Goal: Obtain resource: Obtain resource

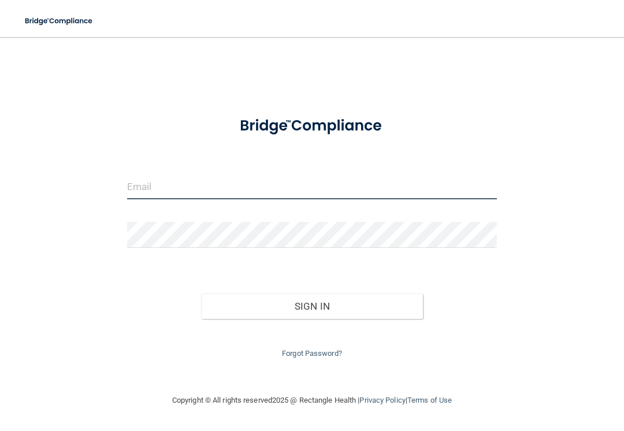
type input "[EMAIL_ADDRESS][DOMAIN_NAME]"
click at [312, 303] on button "Sign In" at bounding box center [312, 305] width 222 height 25
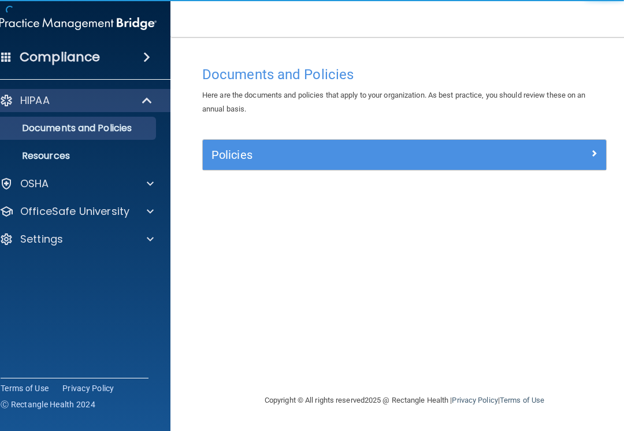
click at [600, 161] on div "Policies" at bounding box center [404, 154] width 403 height 18
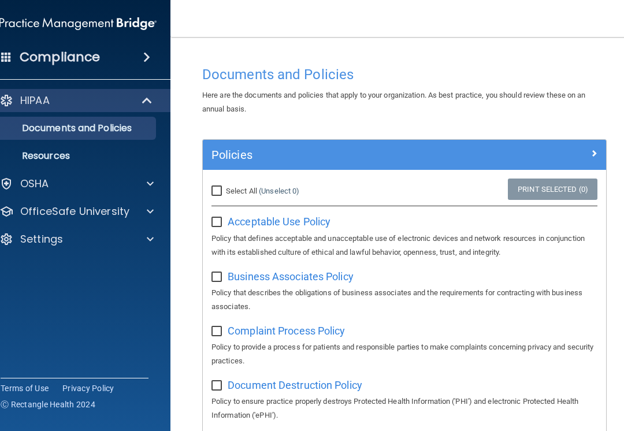
click at [304, 226] on span "Acceptable Use Policy" at bounding box center [278, 221] width 103 height 12
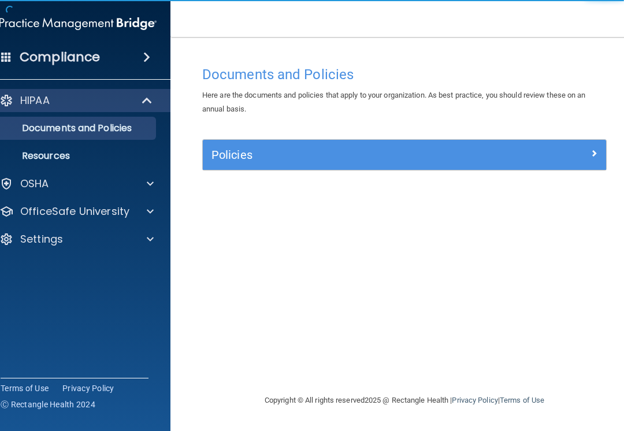
click at [546, 155] on div at bounding box center [555, 152] width 101 height 14
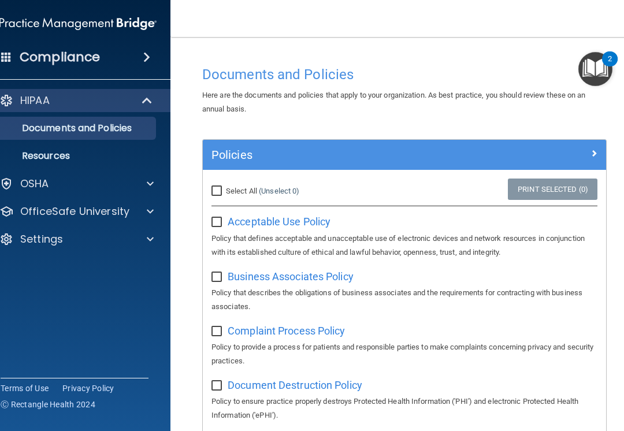
click at [90, 152] on p "Resources" at bounding box center [72, 156] width 158 height 12
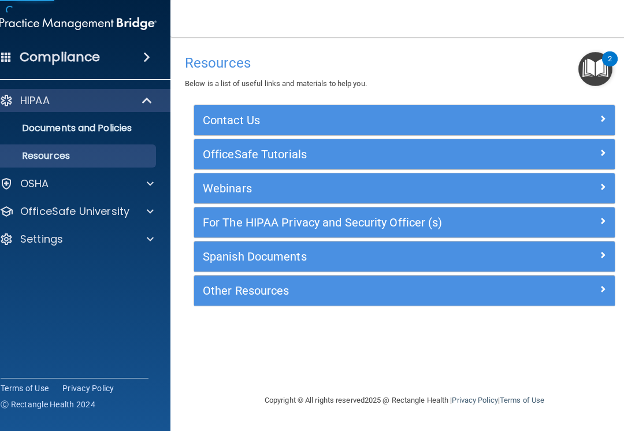
click at [135, 120] on link "Documents and Policies" at bounding box center [65, 128] width 182 height 23
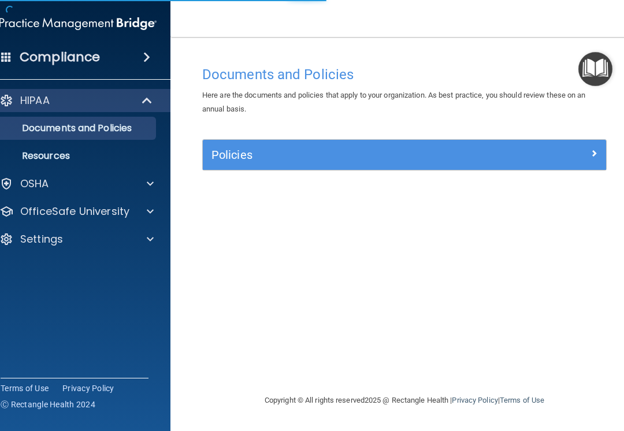
click at [139, 99] on div at bounding box center [147, 101] width 28 height 14
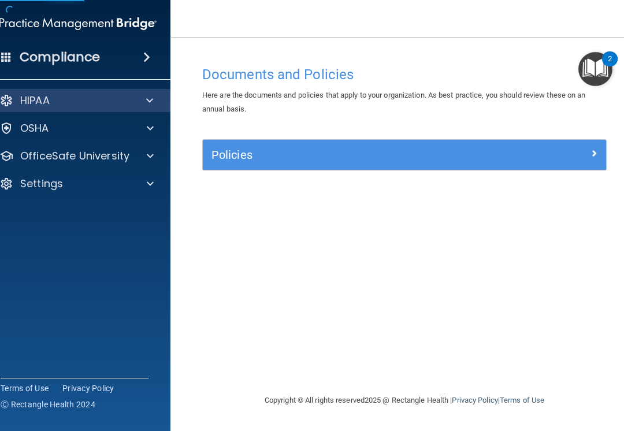
click at [154, 100] on div at bounding box center [147, 101] width 28 height 14
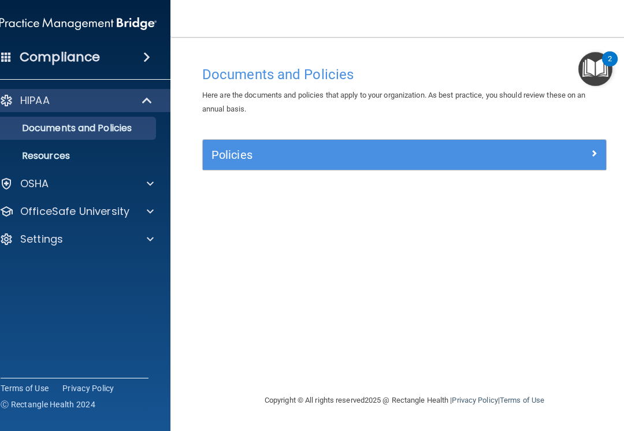
click at [93, 190] on div "OSHA" at bounding box center [62, 184] width 143 height 14
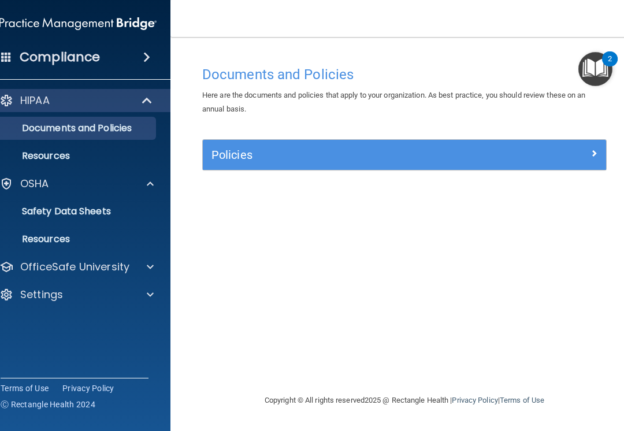
click at [109, 213] on p "Safety Data Sheets" at bounding box center [72, 212] width 158 height 12
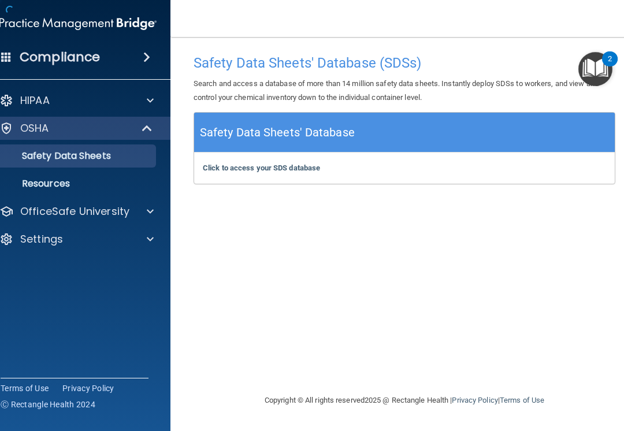
click at [93, 183] on p "Resources" at bounding box center [72, 184] width 158 height 12
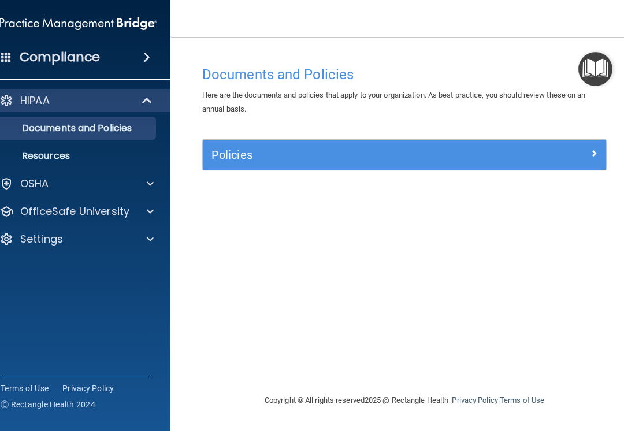
click at [285, 154] on h5 "Policies" at bounding box center [353, 154] width 285 height 13
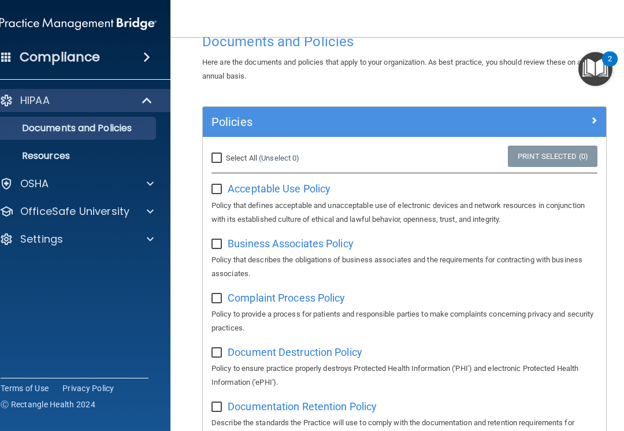
scroll to position [35, 0]
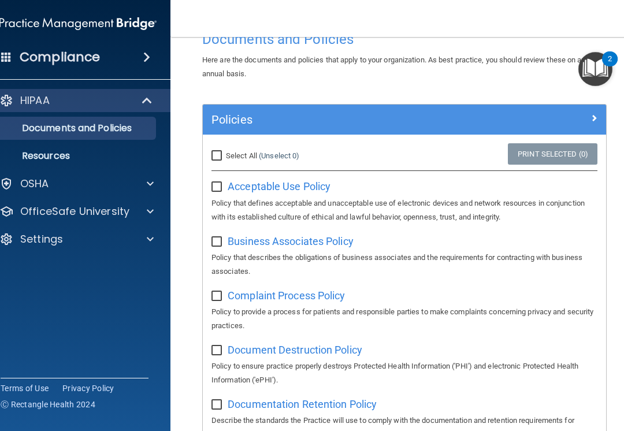
click at [600, 75] on img "Open Resource Center, 2 new notifications" at bounding box center [595, 69] width 34 height 34
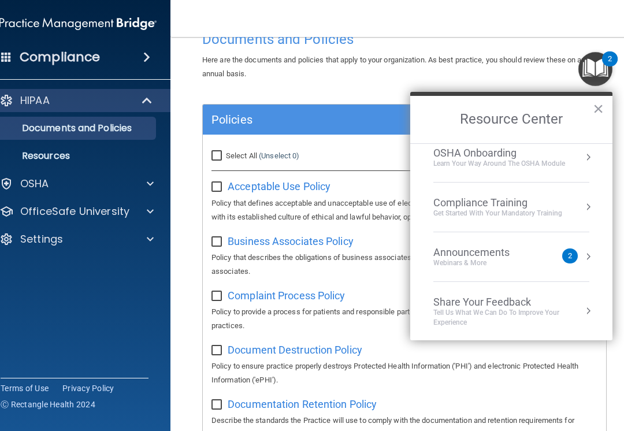
scroll to position [61, 0]
click at [554, 260] on div "Announcements Webinars & More" at bounding box center [494, 257] width 122 height 22
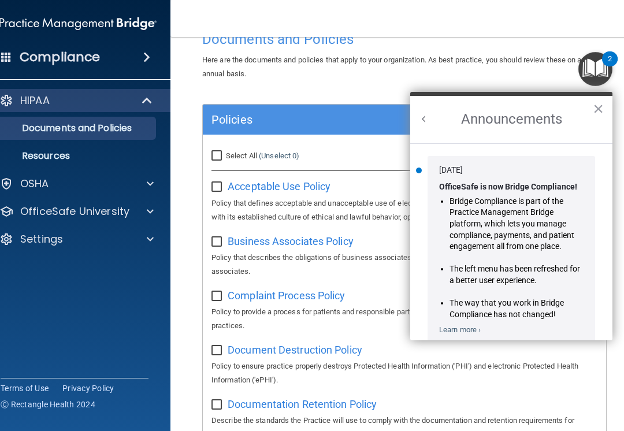
scroll to position [0, 0]
click at [594, 118] on button "×" at bounding box center [597, 108] width 11 height 18
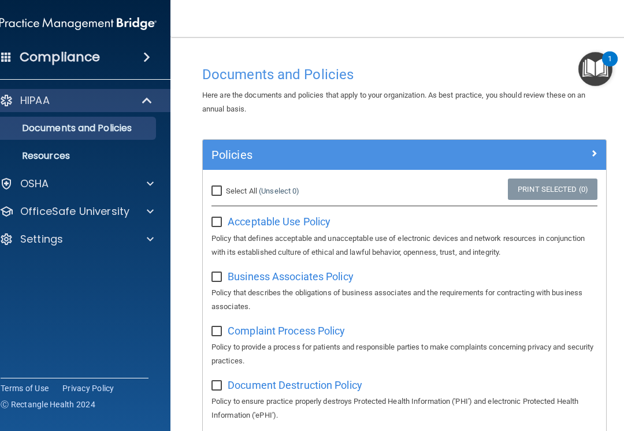
click at [223, 212] on label at bounding box center [218, 218] width 14 height 13
click at [223, 218] on input "checkbox" at bounding box center [217, 222] width 13 height 9
checkbox input "true"
click at [274, 278] on span "Business Associates Policy" at bounding box center [290, 276] width 126 height 12
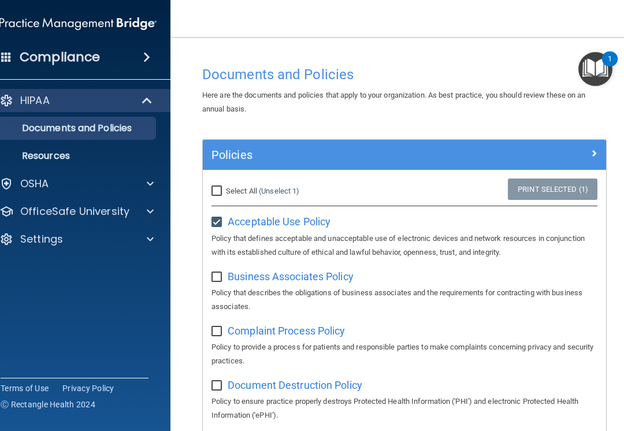
click at [221, 274] on input "checkbox" at bounding box center [217, 277] width 13 height 9
checkbox input "true"
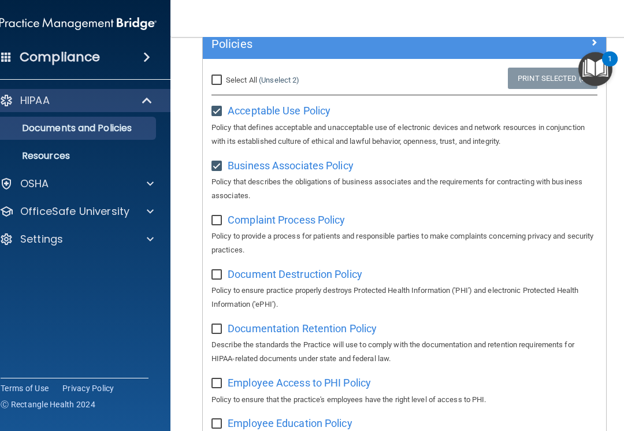
scroll to position [111, 0]
click at [315, 220] on span "Complaint Process Policy" at bounding box center [285, 219] width 117 height 12
click at [221, 215] on input "checkbox" at bounding box center [217, 219] width 13 height 9
checkbox input "true"
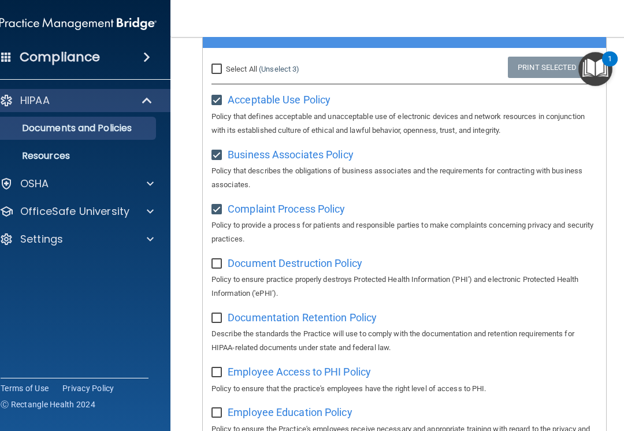
scroll to position [71, 0]
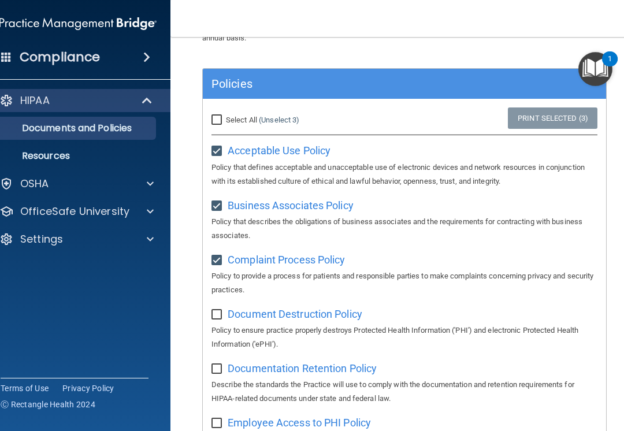
click at [318, 315] on span "Document Destruction Policy" at bounding box center [294, 314] width 135 height 12
click at [332, 310] on span "Document Destruction Policy" at bounding box center [294, 314] width 135 height 12
click at [221, 313] on input "checkbox" at bounding box center [217, 314] width 13 height 9
checkbox input "true"
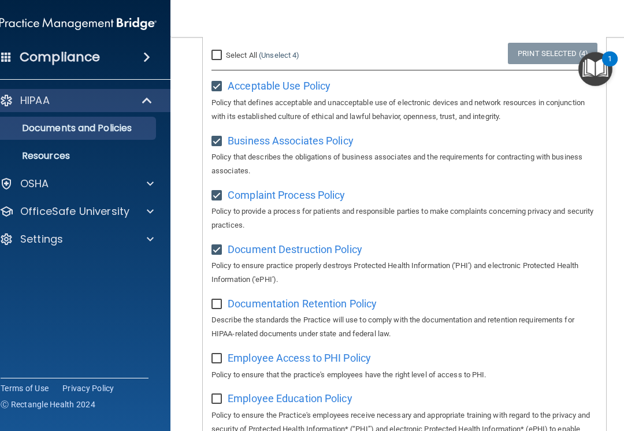
scroll to position [180, 0]
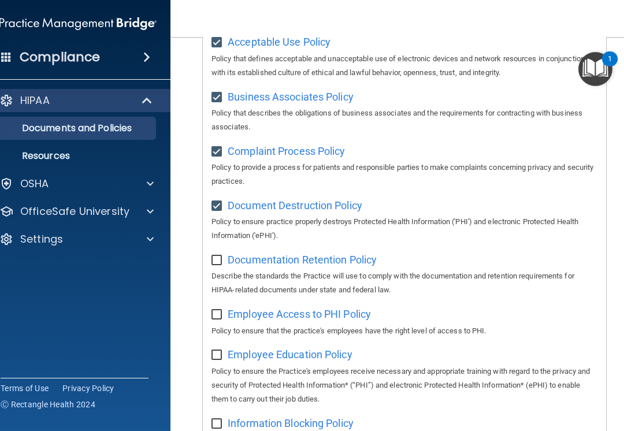
click at [326, 255] on span "Documentation Retention Policy" at bounding box center [301, 259] width 149 height 12
click at [223, 253] on label at bounding box center [218, 256] width 14 height 13
click at [223, 256] on input "checkbox" at bounding box center [217, 260] width 13 height 9
checkbox input "true"
click at [278, 311] on span "Employee Access to PHI Policy" at bounding box center [298, 314] width 143 height 12
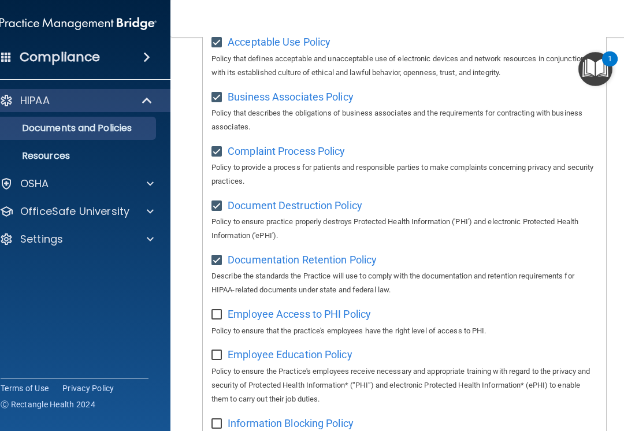
click at [247, 312] on span "Employee Access to PHI Policy" at bounding box center [298, 314] width 143 height 12
click at [218, 311] on input "checkbox" at bounding box center [217, 314] width 13 height 9
checkbox input "true"
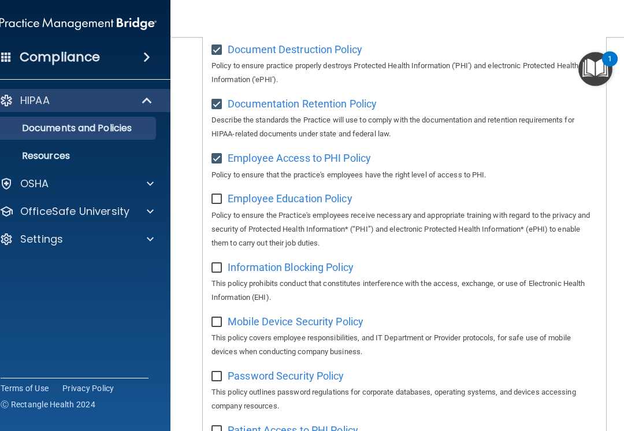
scroll to position [368, 0]
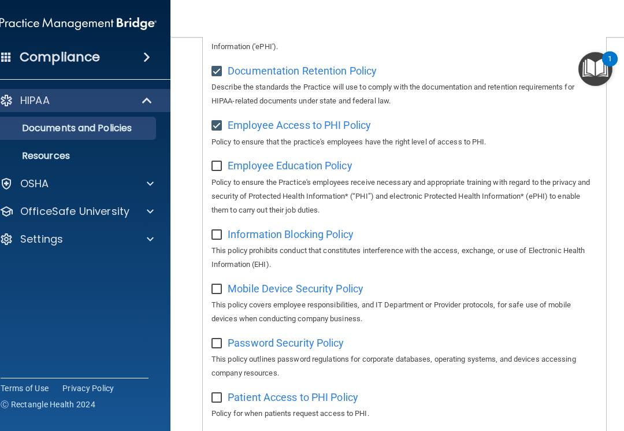
click at [323, 162] on span "Employee Education Policy" at bounding box center [289, 165] width 125 height 12
click at [217, 162] on input "checkbox" at bounding box center [217, 166] width 13 height 9
checkbox input "true"
click at [334, 228] on span "Information Blocking Policy" at bounding box center [290, 234] width 126 height 12
click at [215, 230] on input "checkbox" at bounding box center [217, 234] width 13 height 9
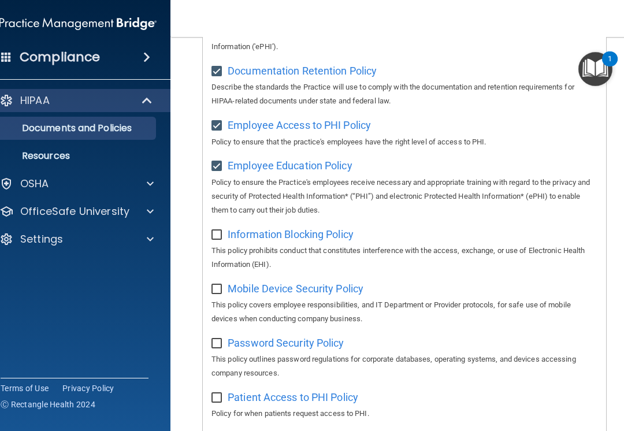
checkbox input "true"
click at [273, 282] on span "Mobile Device Security Policy" at bounding box center [295, 288] width 136 height 12
click at [219, 285] on input "checkbox" at bounding box center [217, 289] width 13 height 9
checkbox input "true"
click at [271, 337] on span "Password Security Policy" at bounding box center [285, 343] width 116 height 12
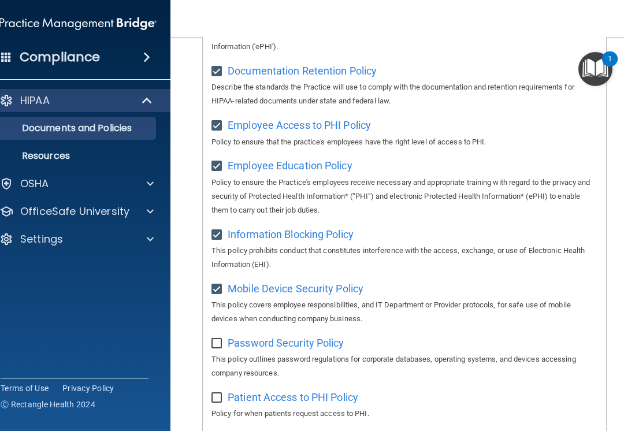
click at [219, 339] on input "checkbox" at bounding box center [217, 343] width 13 height 9
checkbox input "true"
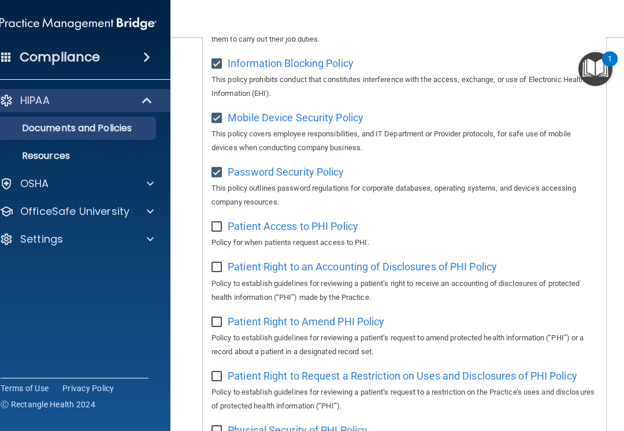
scroll to position [557, 0]
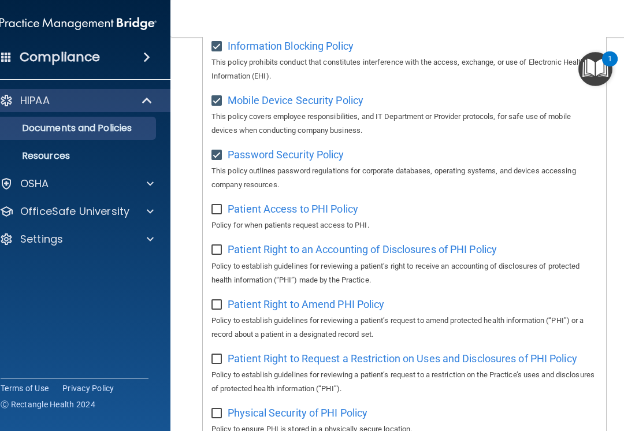
click at [342, 203] on span "Patient Access to PHI Policy" at bounding box center [292, 209] width 130 height 12
click at [208, 199] on div "Select All (Unselect 10) Unselect All Print Selected (10) Acceptable Use Policy…" at bounding box center [404, 209] width 403 height 1193
click at [224, 199] on label at bounding box center [218, 205] width 14 height 13
click at [224, 205] on input "checkbox" at bounding box center [217, 209] width 13 height 9
click at [221, 205] on input "checkbox" at bounding box center [217, 209] width 13 height 9
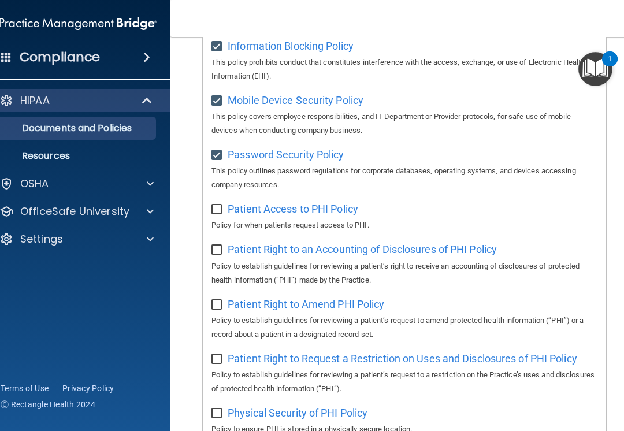
click at [219, 205] on input "checkbox" at bounding box center [217, 209] width 13 height 9
checkbox input "true"
click at [277, 243] on span "Patient Right to an Accounting of Disclosures of PHI Policy" at bounding box center [361, 249] width 269 height 12
click at [212, 245] on input "checkbox" at bounding box center [217, 249] width 13 height 9
checkbox input "true"
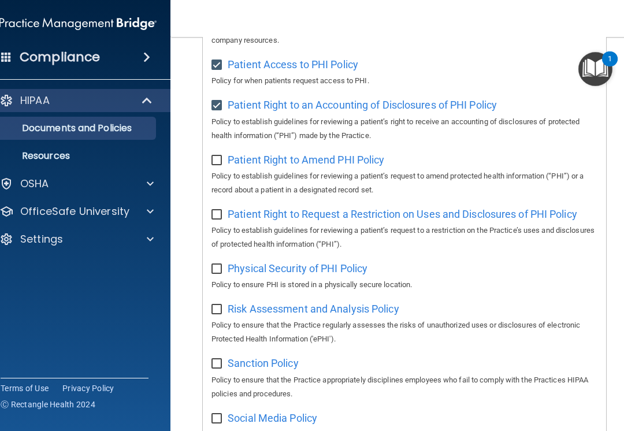
scroll to position [702, 0]
click at [349, 155] on span "Patient Right to Amend PHI Policy" at bounding box center [305, 159] width 156 height 12
click at [215, 155] on input "checkbox" at bounding box center [217, 159] width 13 height 9
checkbox input "true"
click at [300, 207] on span "Patient Right to Request a Restriction on Uses and Disclosures of PHI Policy" at bounding box center [401, 213] width 349 height 12
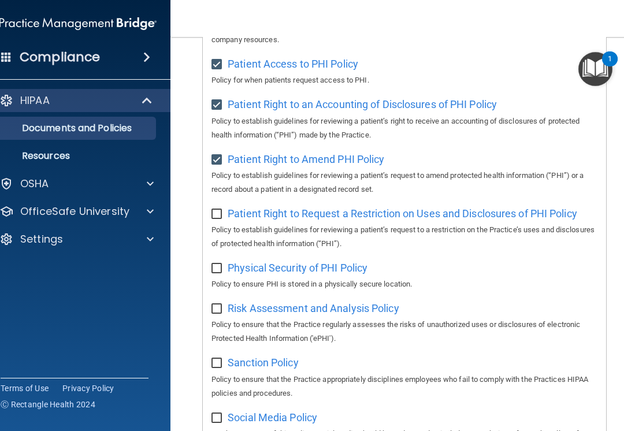
click at [220, 210] on input "checkbox" at bounding box center [217, 214] width 13 height 9
checkbox input "true"
click at [260, 262] on span "Physical Security of PHI Policy" at bounding box center [297, 268] width 140 height 12
click at [211, 263] on div "Select All (Unselect 14) Unselect All Print Selected (14) Acceptable Use Policy…" at bounding box center [404, 64] width 403 height 1193
click at [223, 258] on label at bounding box center [218, 264] width 14 height 13
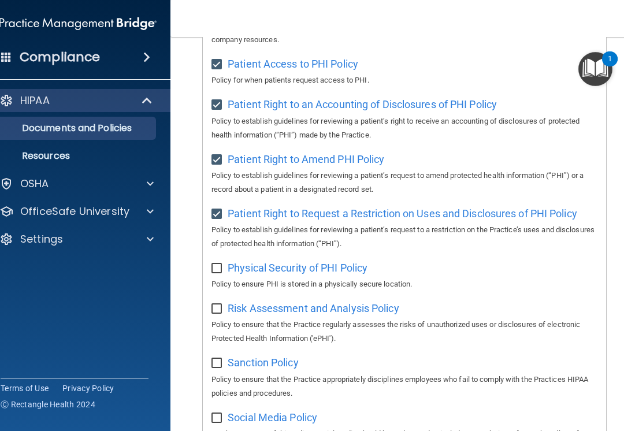
click at [223, 264] on input "checkbox" at bounding box center [217, 268] width 13 height 9
checkbox input "true"
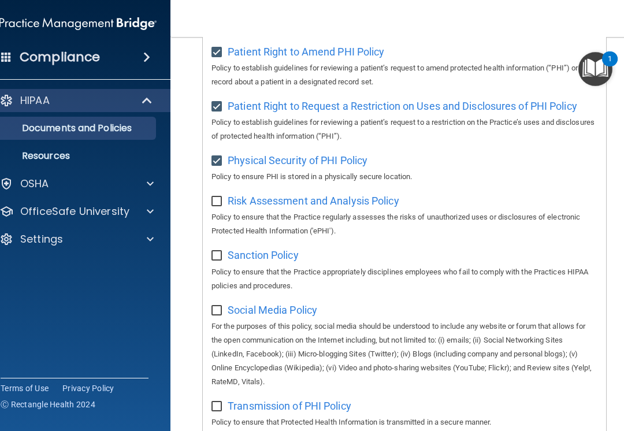
scroll to position [811, 0]
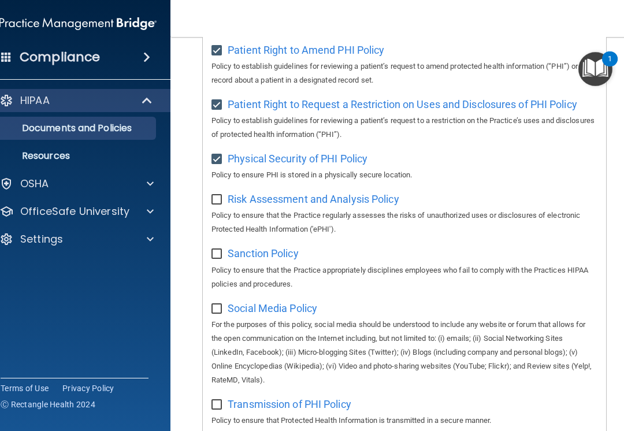
click at [349, 193] on span "Risk Assessment and Analysis Policy" at bounding box center [312, 199] width 171 height 12
click at [218, 195] on input "checkbox" at bounding box center [217, 199] width 13 height 9
checkbox input "true"
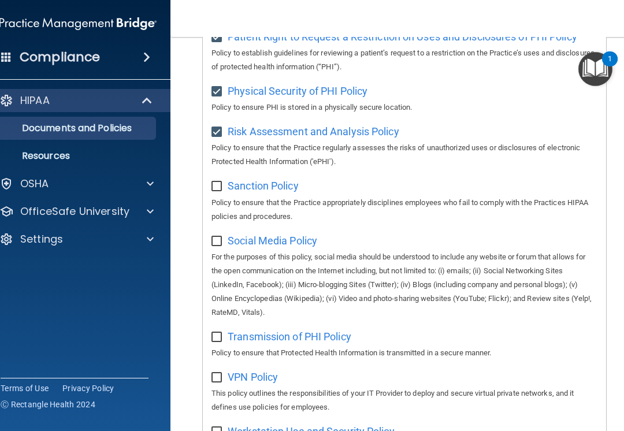
scroll to position [870, 0]
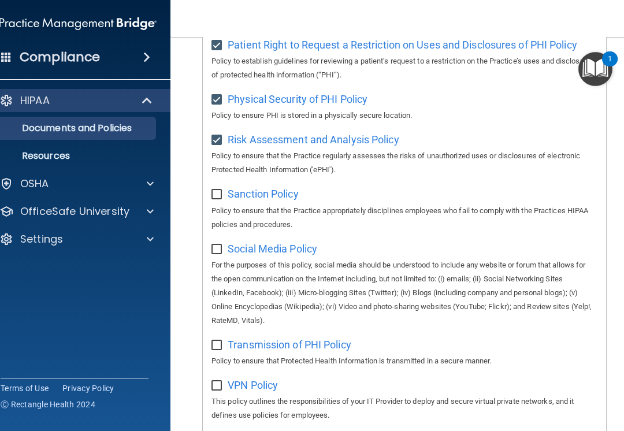
click at [249, 188] on span "Sanction Policy" at bounding box center [262, 194] width 71 height 12
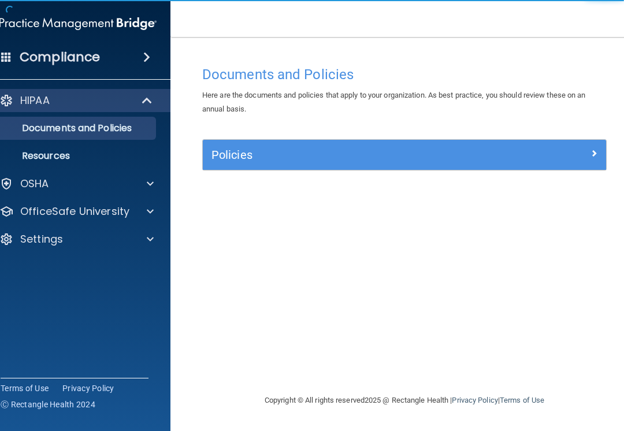
click at [461, 146] on div "Policies" at bounding box center [354, 154] width 303 height 18
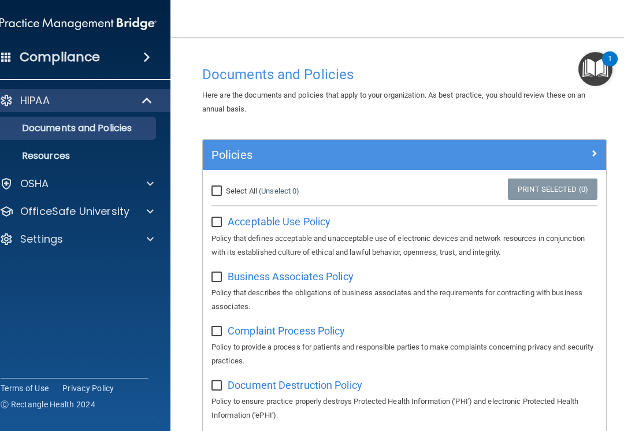
click at [229, 220] on span "Acceptable Use Policy" at bounding box center [278, 221] width 103 height 12
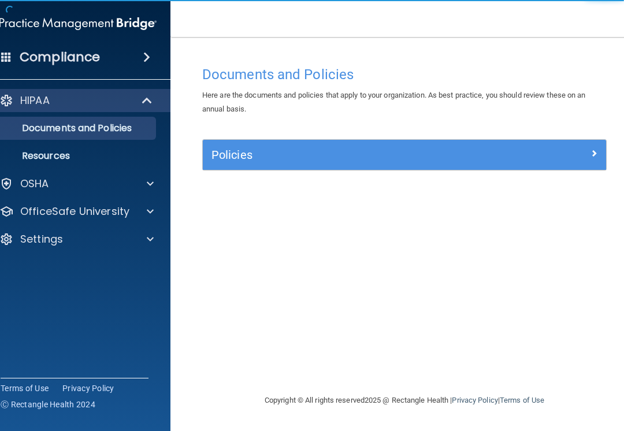
click at [536, 162] on div "Policies" at bounding box center [404, 154] width 403 height 18
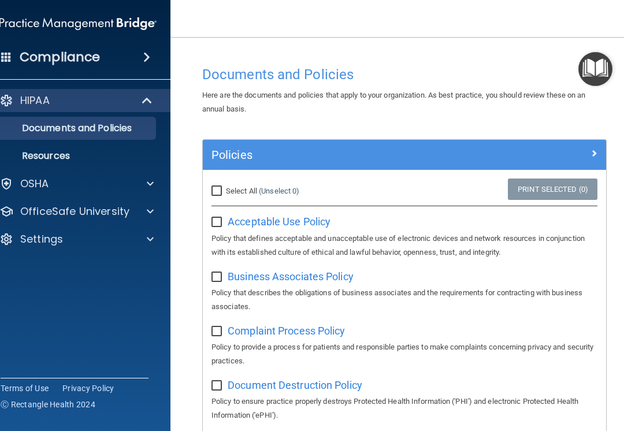
click at [219, 218] on input "checkbox" at bounding box center [217, 222] width 13 height 9
checkbox input "true"
click at [212, 277] on input "checkbox" at bounding box center [217, 277] width 13 height 9
checkbox input "true"
click at [218, 331] on input "checkbox" at bounding box center [217, 331] width 13 height 9
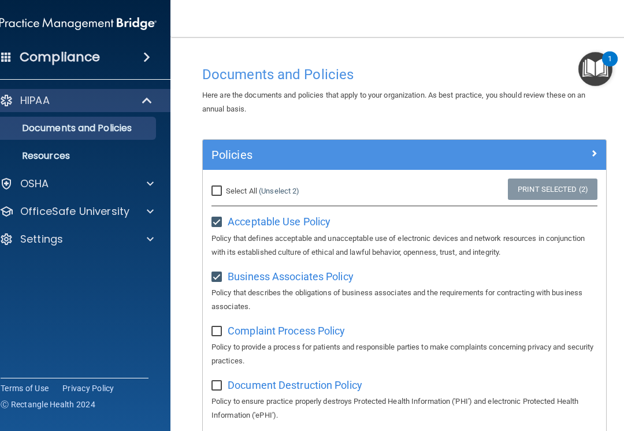
checkbox input "true"
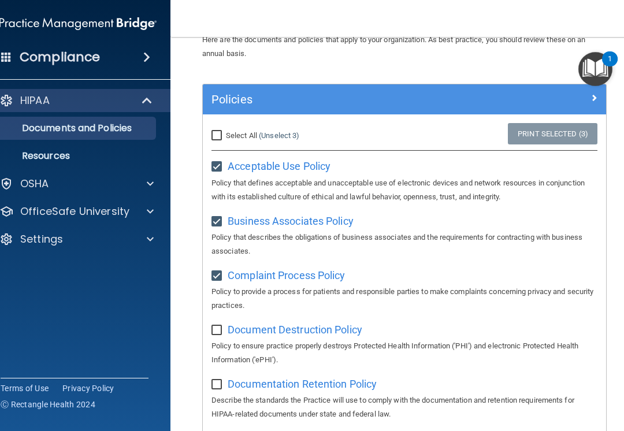
scroll to position [111, 0]
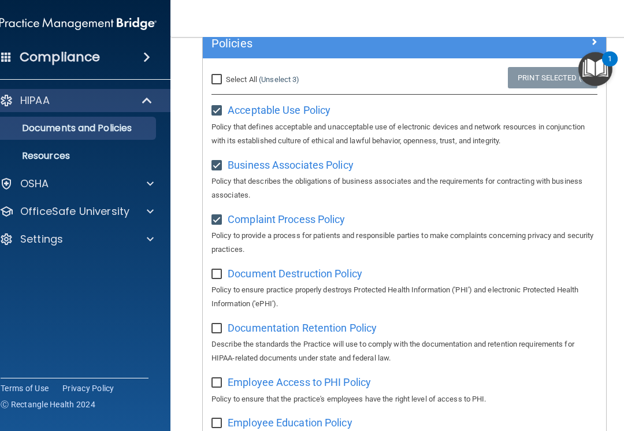
click at [215, 283] on p "Policy to ensure practice properly destroys Protected Health Information ('PHI'…" at bounding box center [404, 297] width 386 height 28
click at [219, 327] on input "checkbox" at bounding box center [217, 328] width 13 height 9
checkbox input "true"
click at [217, 273] on input "checkbox" at bounding box center [217, 274] width 13 height 9
checkbox input "true"
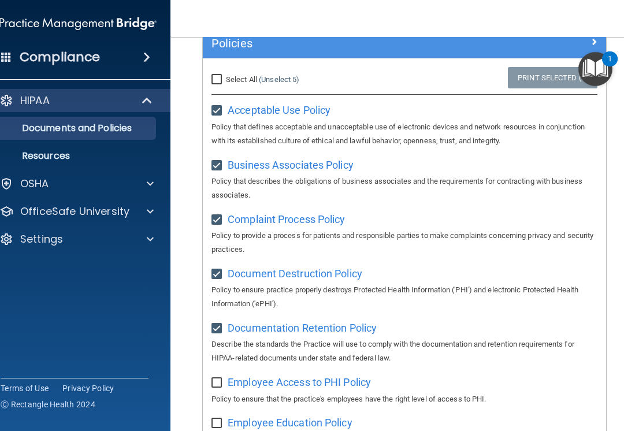
click at [219, 378] on input "checkbox" at bounding box center [217, 382] width 13 height 9
checkbox input "true"
click at [217, 419] on input "checkbox" at bounding box center [217, 423] width 13 height 9
checkbox input "true"
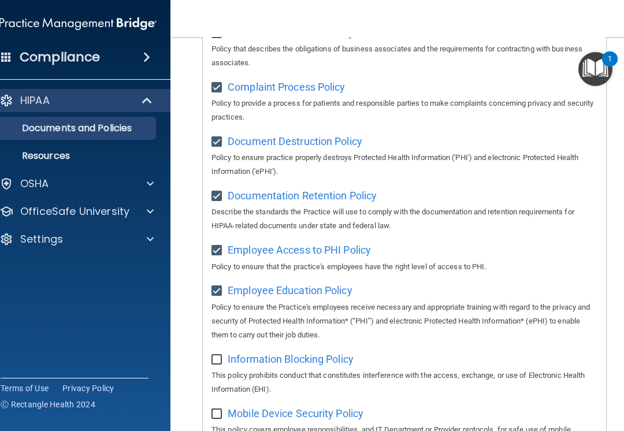
click at [218, 355] on input "checkbox" at bounding box center [217, 359] width 13 height 9
checkbox input "true"
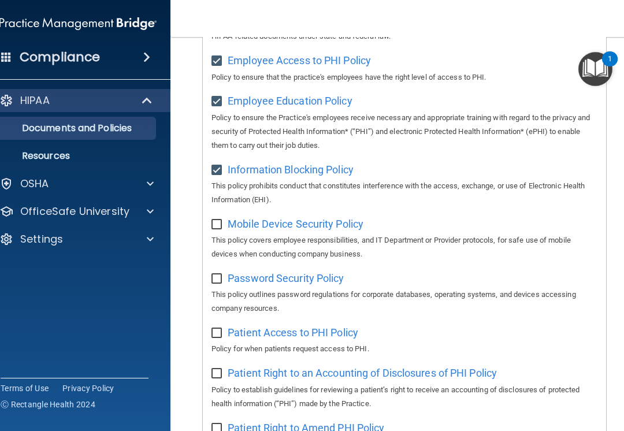
scroll to position [430, 0]
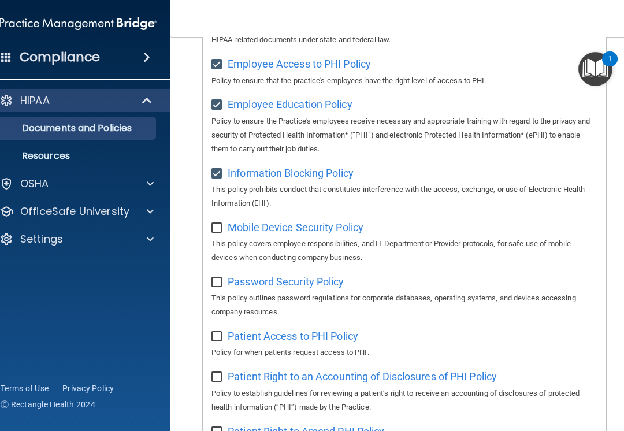
click at [213, 223] on input "checkbox" at bounding box center [217, 227] width 13 height 9
checkbox input "true"
click at [221, 278] on input "checkbox" at bounding box center [217, 282] width 13 height 9
checkbox input "true"
click at [220, 326] on label at bounding box center [218, 332] width 14 height 13
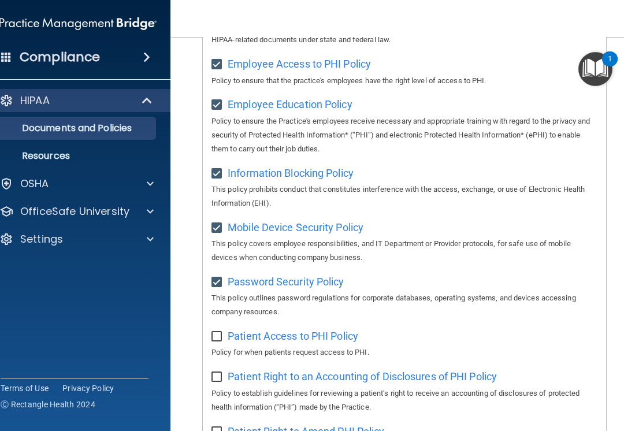
click at [220, 332] on input "checkbox" at bounding box center [217, 336] width 13 height 9
checkbox input "true"
click at [221, 372] on input "checkbox" at bounding box center [217, 376] width 13 height 9
checkbox input "true"
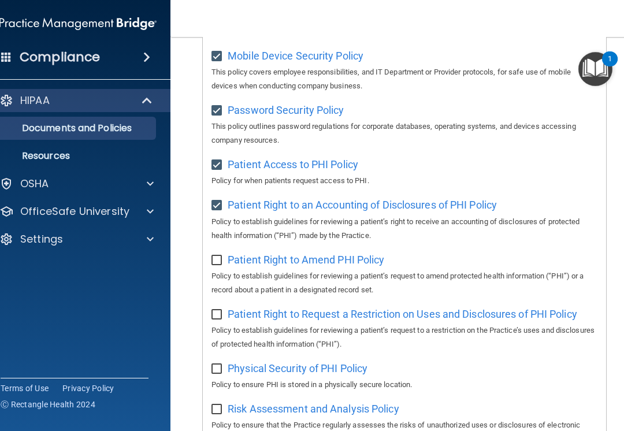
scroll to position [603, 0]
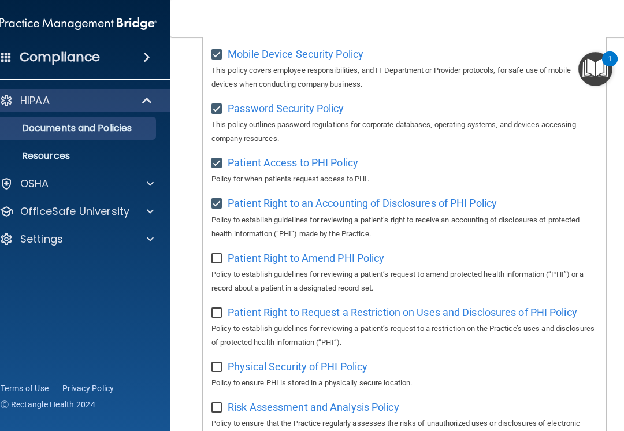
click at [218, 254] on input "checkbox" at bounding box center [217, 258] width 13 height 9
checkbox input "true"
click at [212, 308] on input "checkbox" at bounding box center [217, 312] width 13 height 9
checkbox input "true"
click at [217, 363] on input "checkbox" at bounding box center [217, 367] width 13 height 9
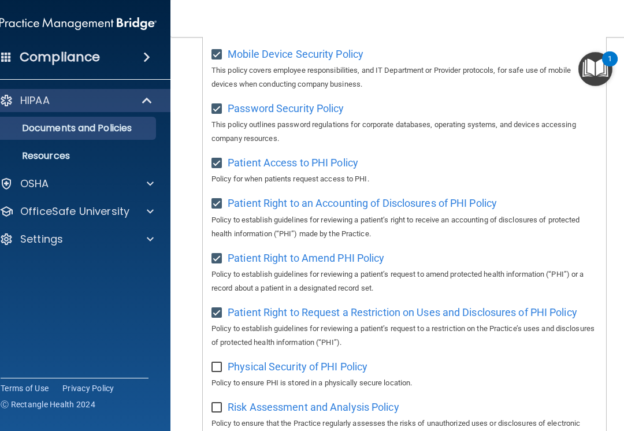
checkbox input "true"
click at [221, 416] on p "Policy to ensure that the Practice regularly assesses the risks of unauthorized…" at bounding box center [404, 430] width 386 height 28
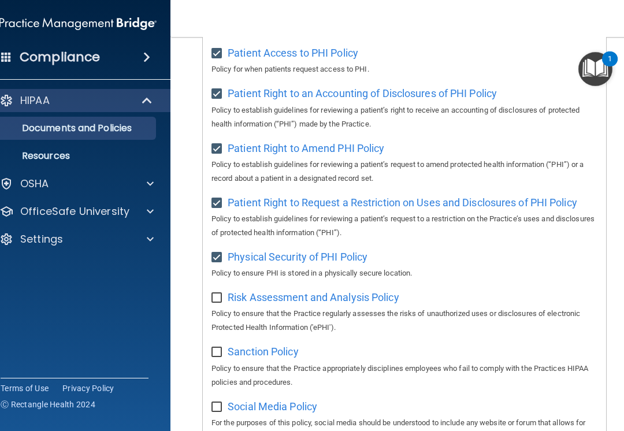
scroll to position [713, 0]
click at [233, 275] on div "Select All (Unselect 15) Unselect All Print Selected (15) Acceptable Use Policy…" at bounding box center [404, 53] width 403 height 1193
click at [218, 293] on input "checkbox" at bounding box center [217, 297] width 13 height 9
checkbox input "true"
click at [213, 347] on input "checkbox" at bounding box center [217, 351] width 13 height 9
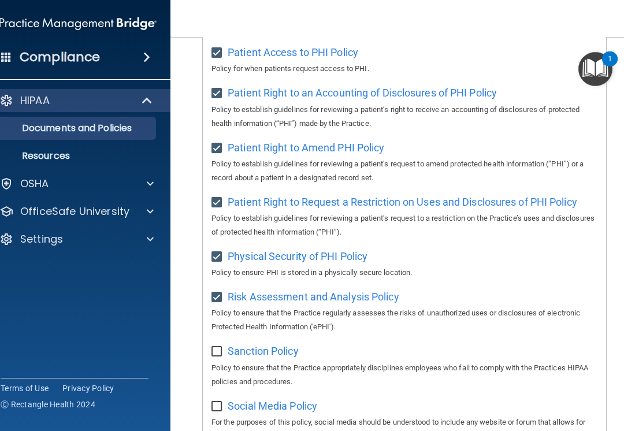
checkbox input "true"
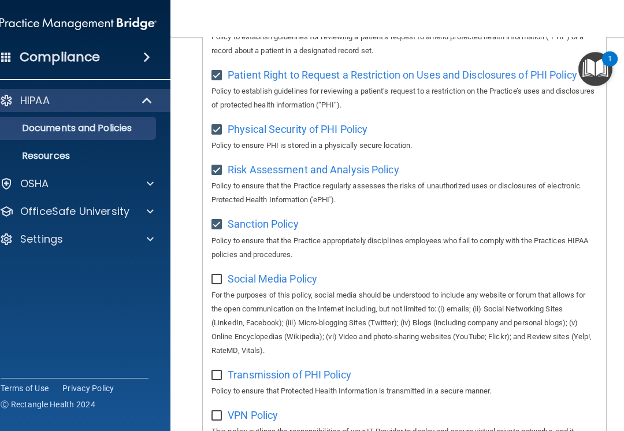
scroll to position [842, 0]
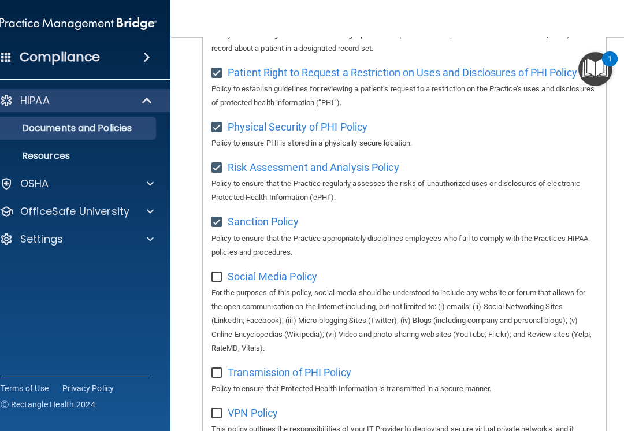
click at [221, 273] on input "checkbox" at bounding box center [217, 277] width 13 height 9
checkbox input "true"
click at [221, 368] on input "checkbox" at bounding box center [217, 372] width 13 height 9
checkbox input "true"
click at [217, 409] on input "checkbox" at bounding box center [217, 413] width 13 height 9
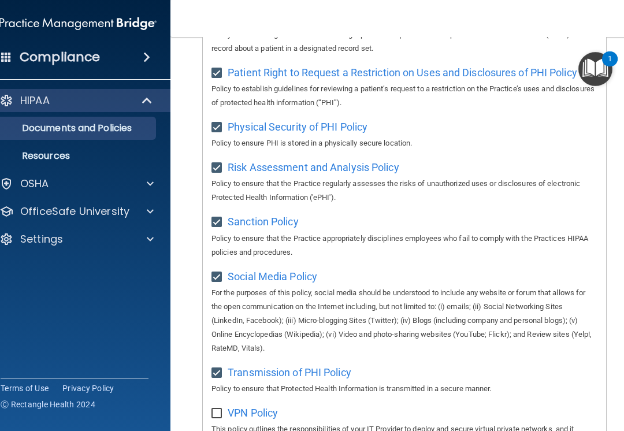
checkbox input "true"
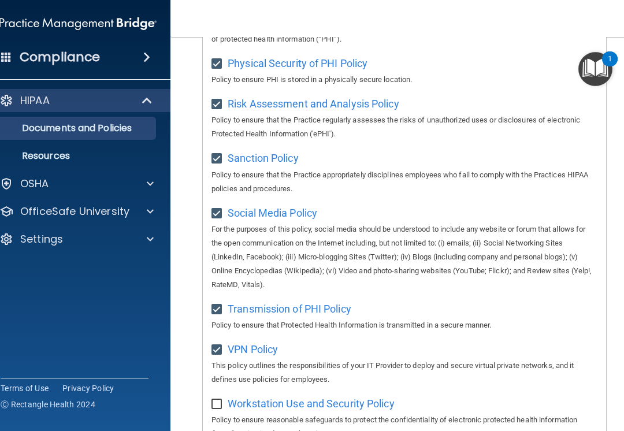
scroll to position [947, 0]
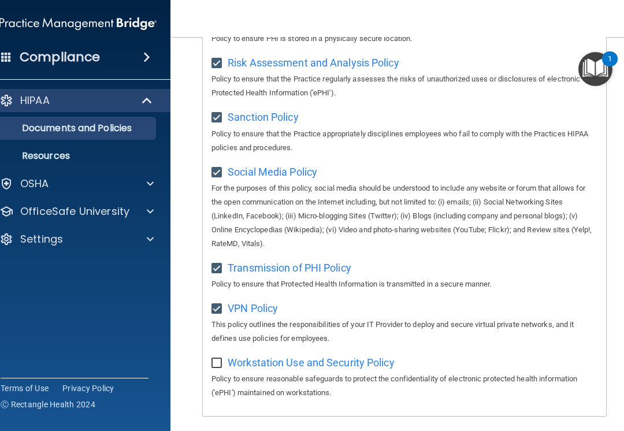
click at [221, 359] on input "checkbox" at bounding box center [217, 363] width 13 height 9
checkbox input "true"
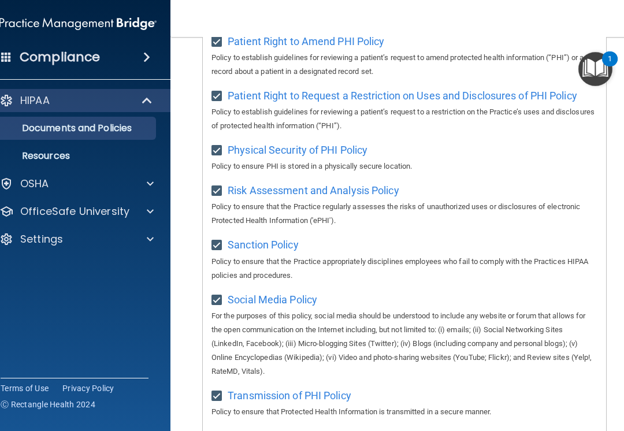
scroll to position [771, 0]
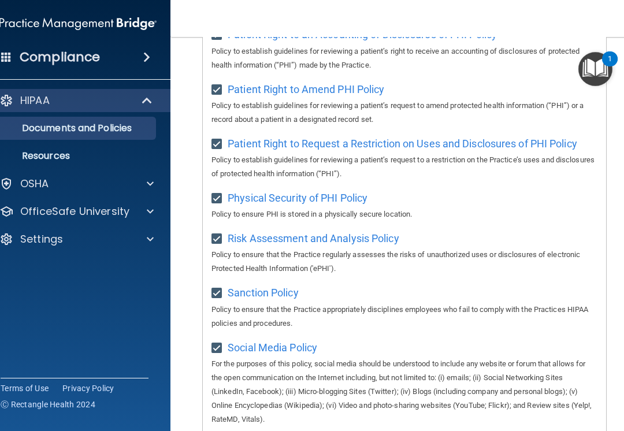
click at [303, 341] on span "Social Media Policy" at bounding box center [271, 347] width 89 height 12
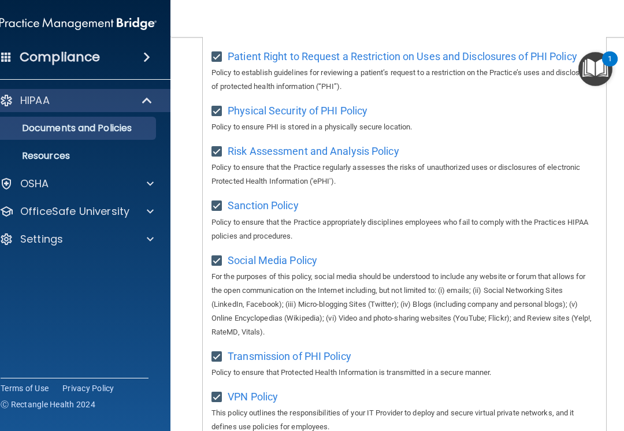
scroll to position [860, 0]
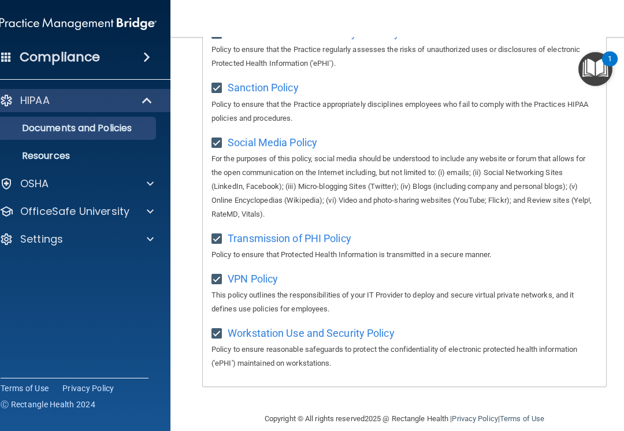
scroll to position [976, 0]
click at [283, 233] on span "Transmission of PHI Policy" at bounding box center [289, 239] width 124 height 12
click at [278, 327] on span "Workstation Use and Security Policy" at bounding box center [310, 333] width 167 height 12
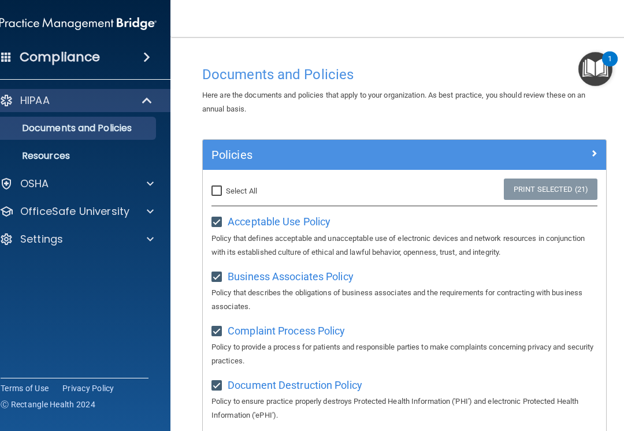
scroll to position [0, 0]
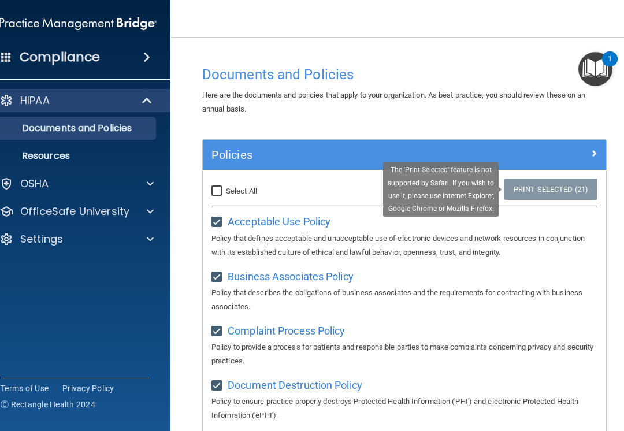
click at [534, 185] on link "Print Selected (21)" at bounding box center [550, 188] width 94 height 21
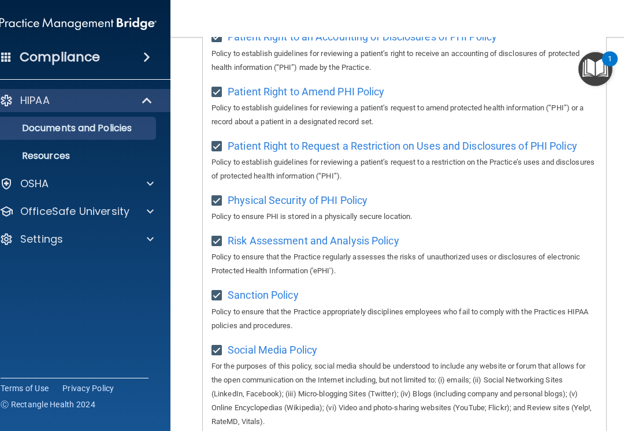
scroll to position [767, 0]
